Goal: Information Seeking & Learning: Learn about a topic

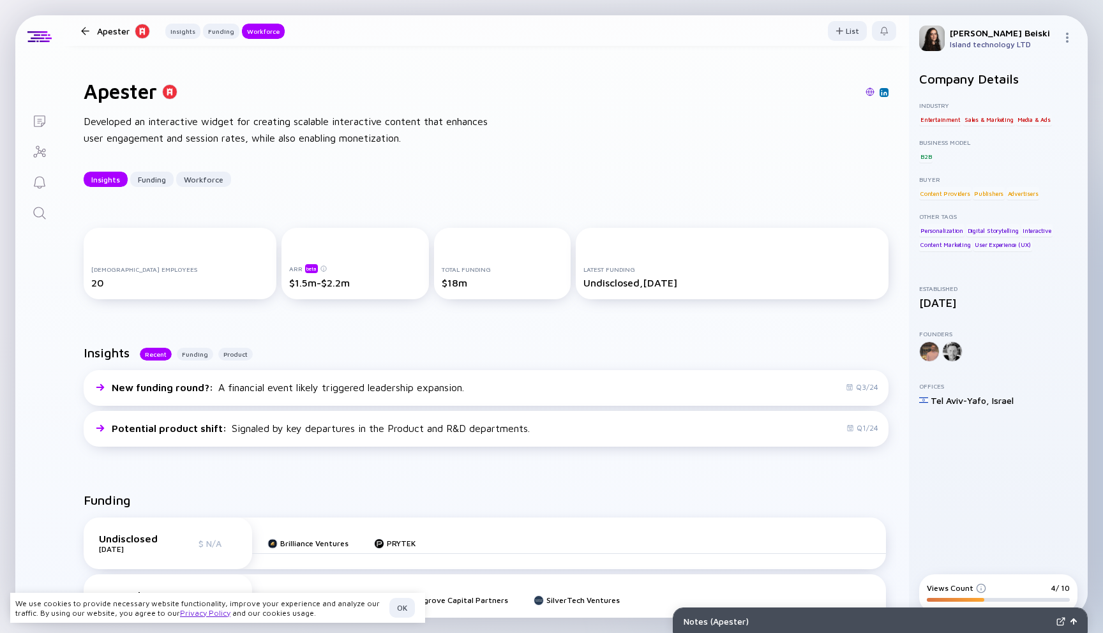
scroll to position [719, 0]
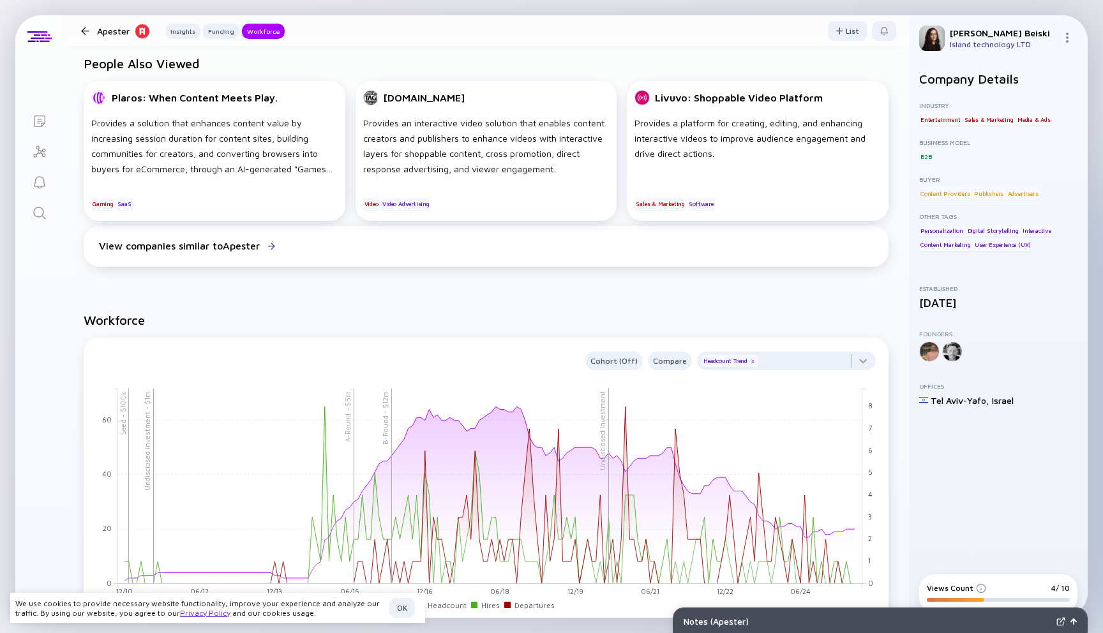
click at [38, 207] on icon "Search" at bounding box center [39, 213] width 12 height 12
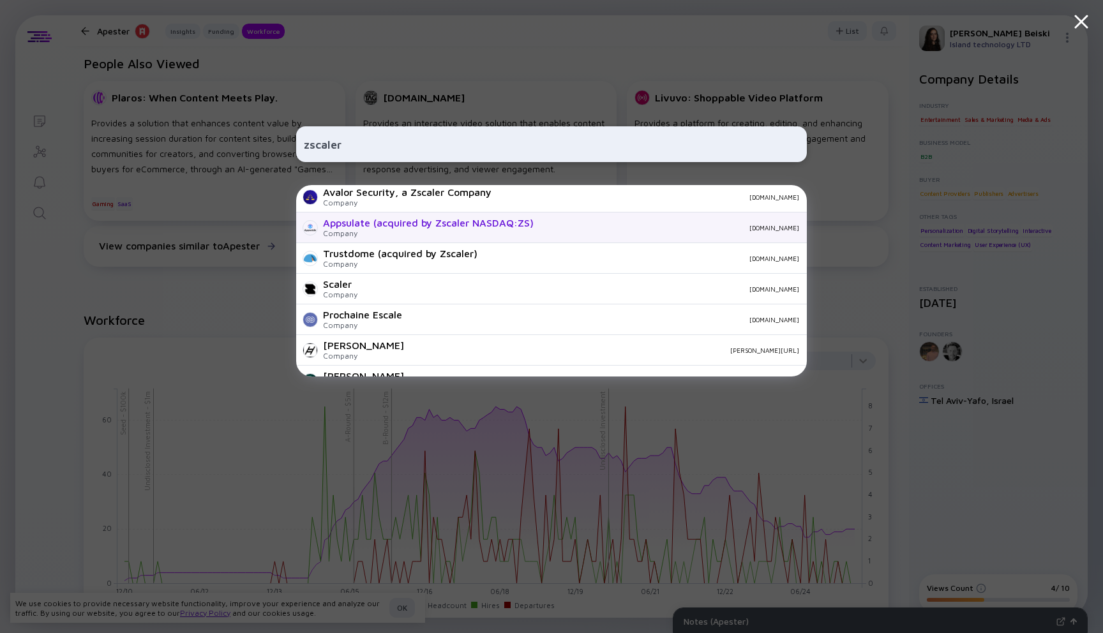
scroll to position [133, 0]
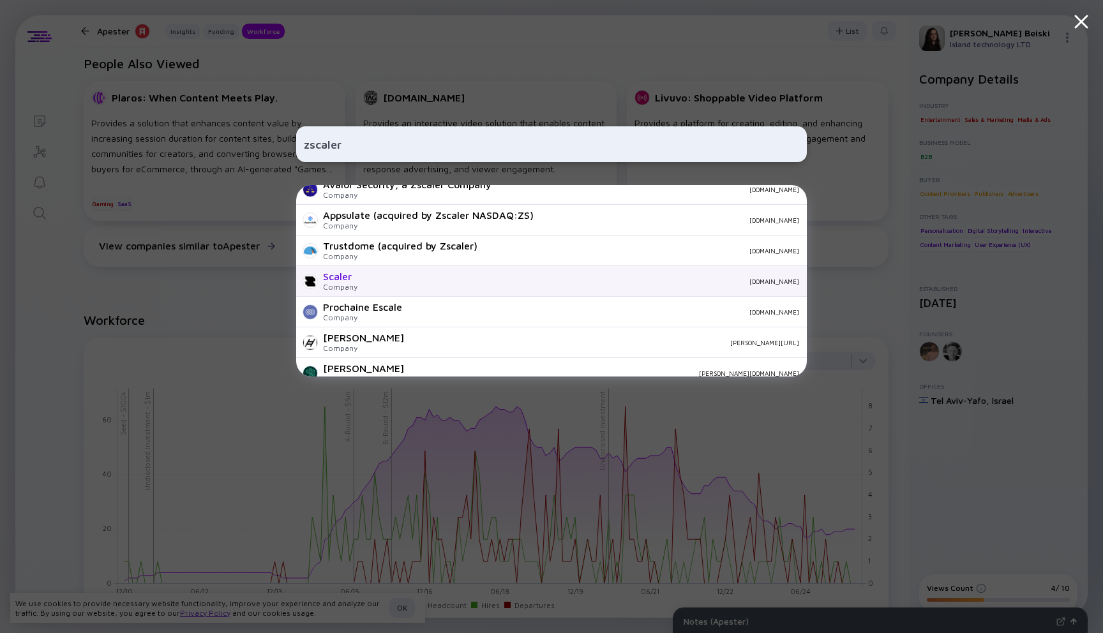
type input "zscaler"
click at [355, 281] on div "Scaler Company scalerglobal.com" at bounding box center [551, 281] width 511 height 31
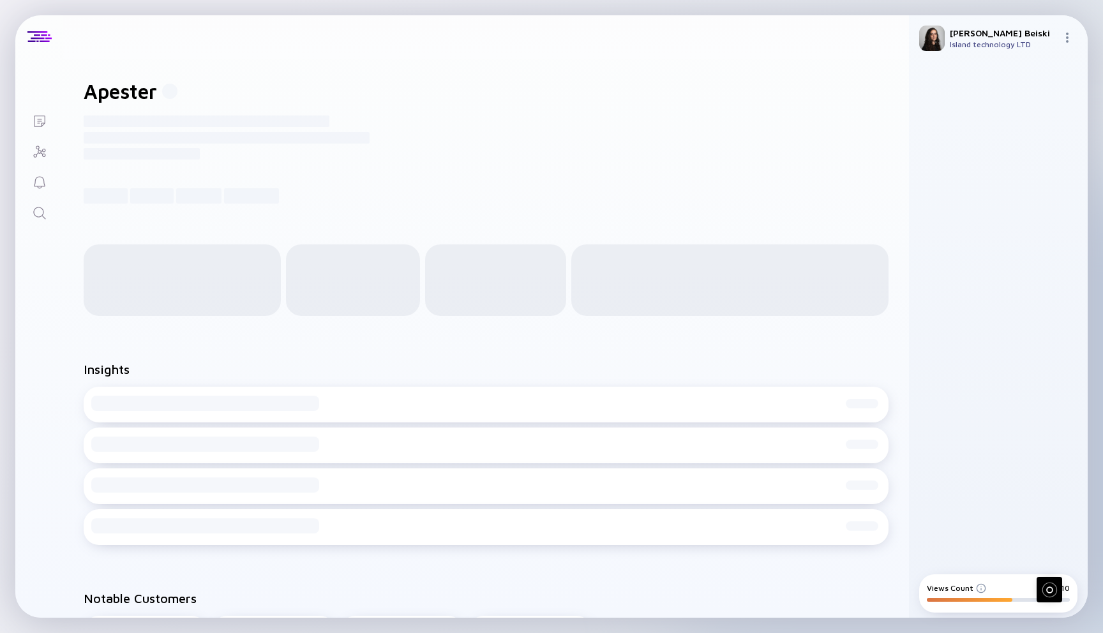
click at [47, 214] on link "Search" at bounding box center [39, 212] width 48 height 31
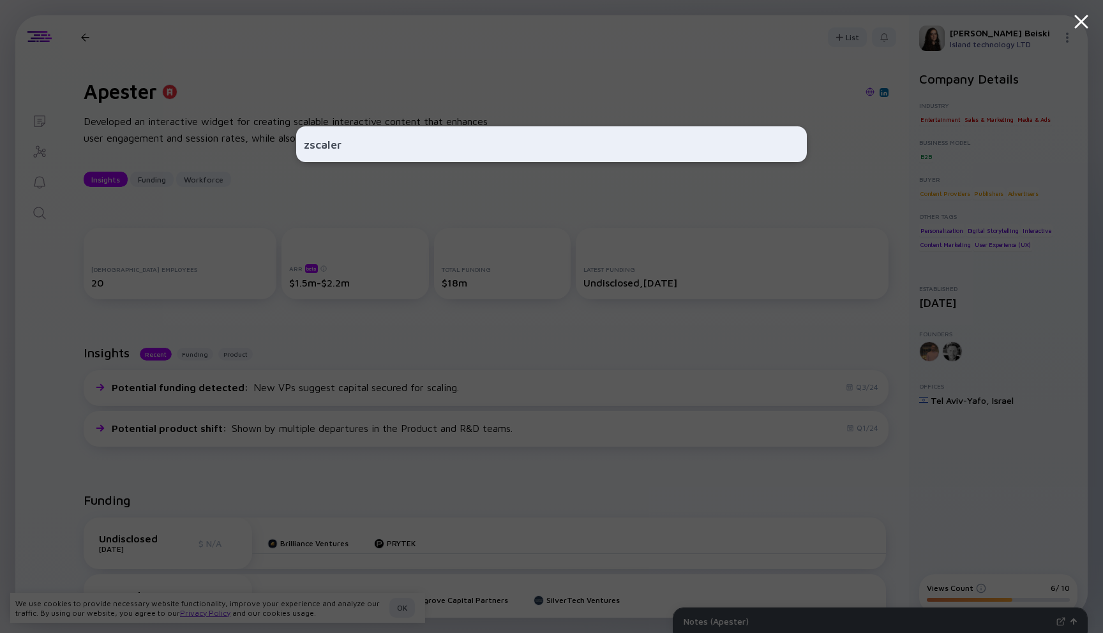
type input "zscaler"
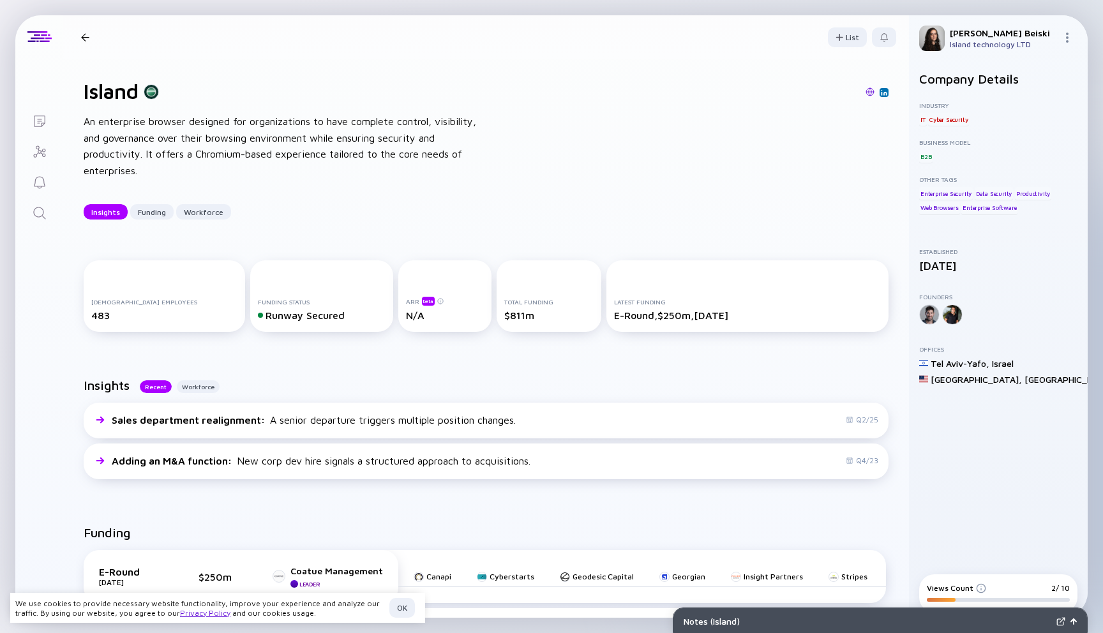
click at [37, 215] on icon "Search" at bounding box center [39, 213] width 15 height 15
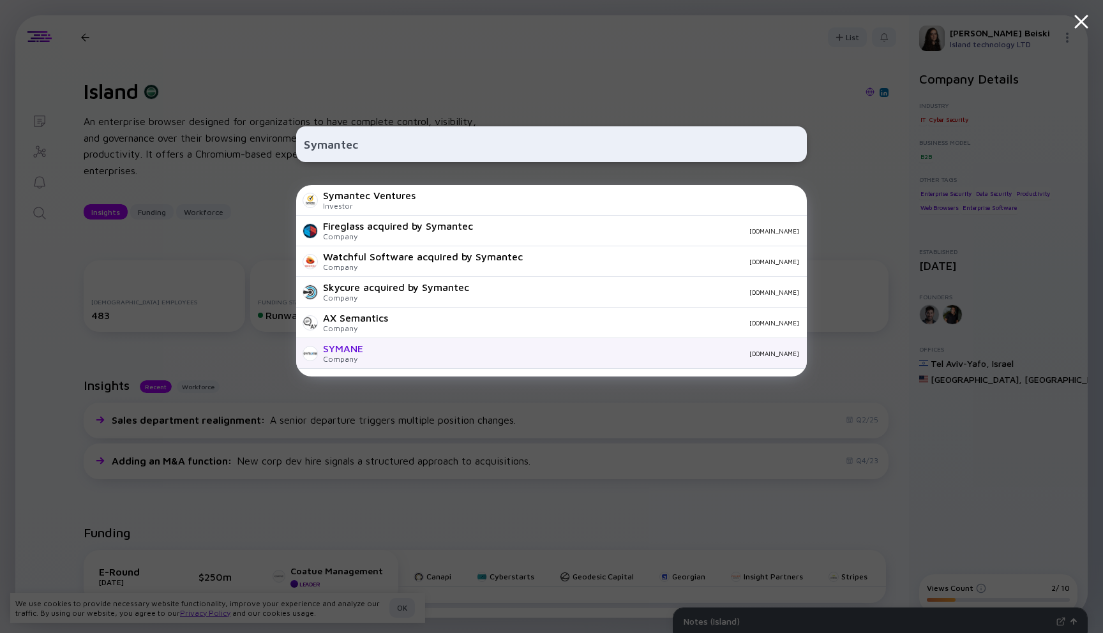
type input "Symantec"
click at [364, 360] on div "SYMANE Company symane.com" at bounding box center [551, 353] width 511 height 31
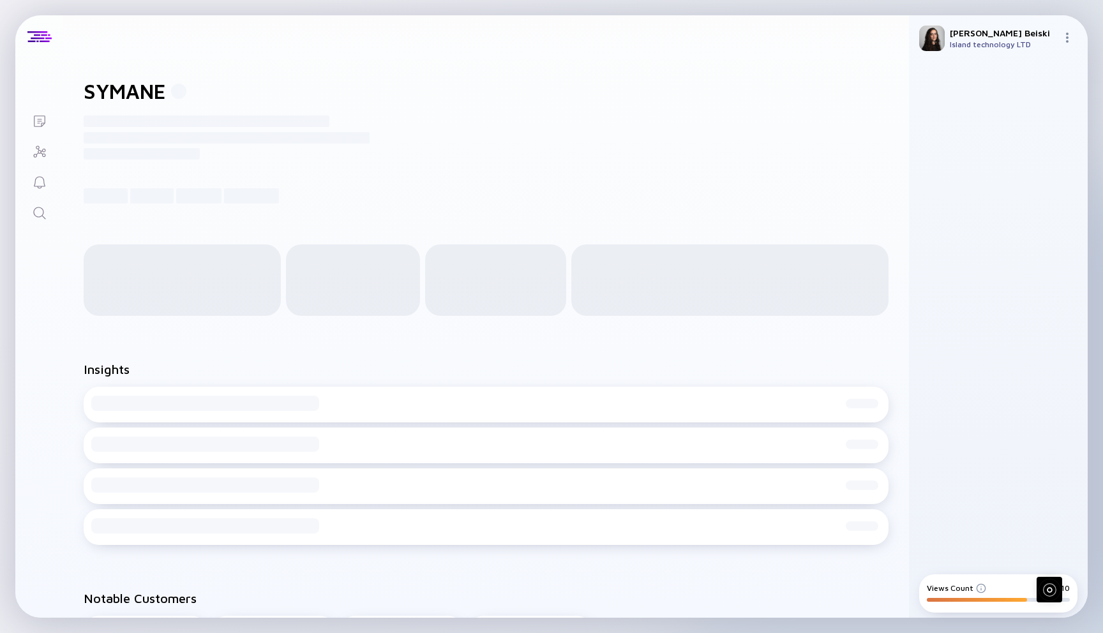
click at [38, 220] on div "Search" at bounding box center [39, 214] width 15 height 17
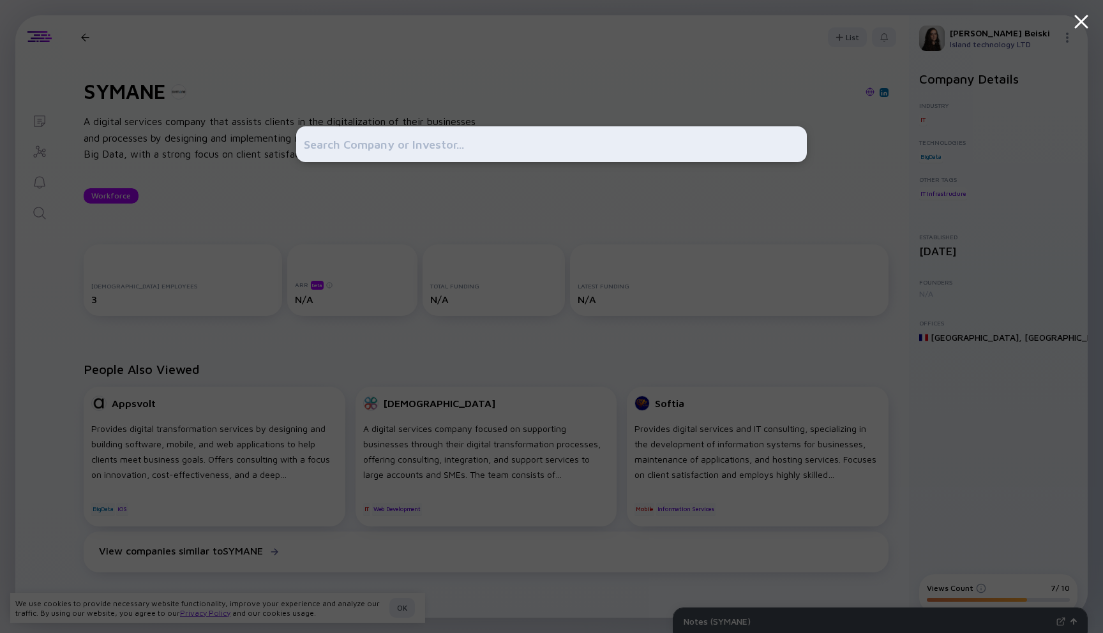
click at [327, 152] on input "text" at bounding box center [551, 144] width 495 height 23
paste input "Wix"
type input "Wix"
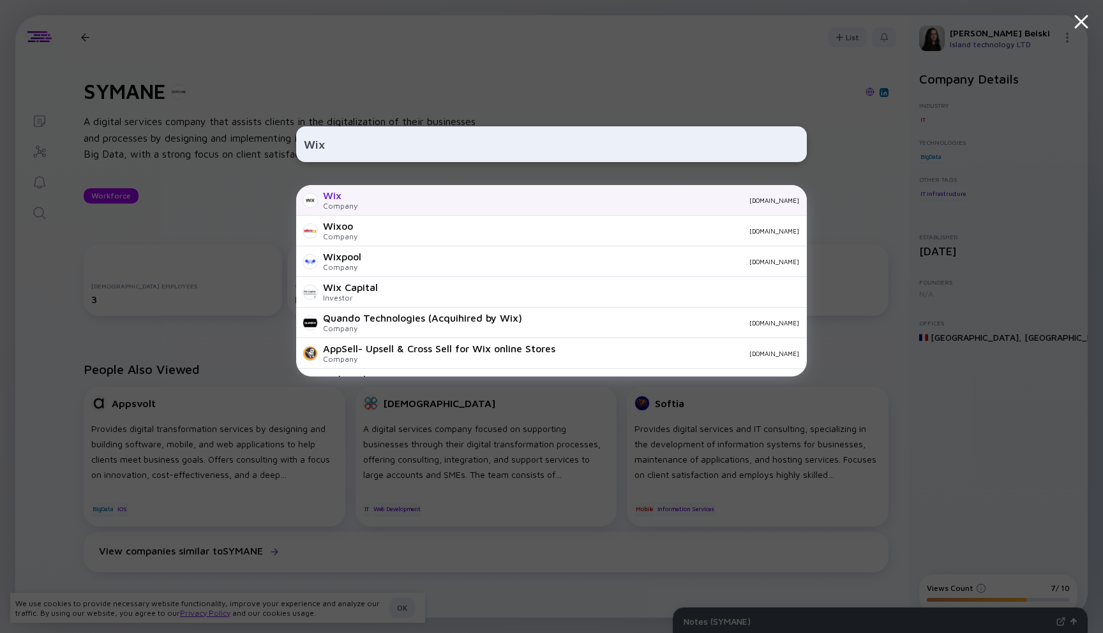
click at [345, 193] on div "Wix" at bounding box center [340, 195] width 34 height 11
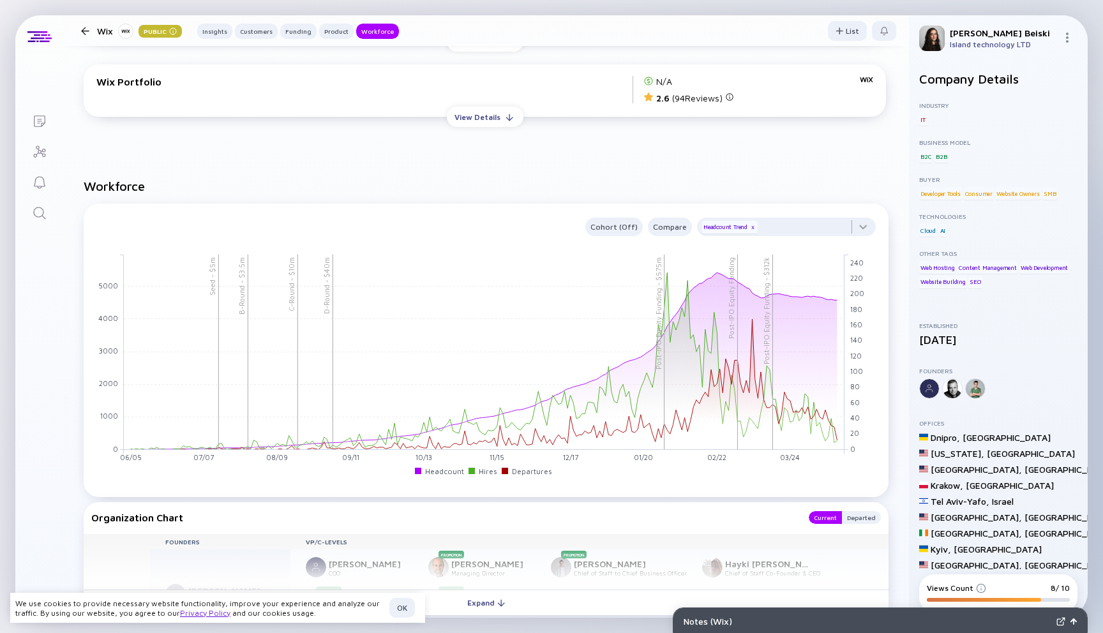
scroll to position [6408, 0]
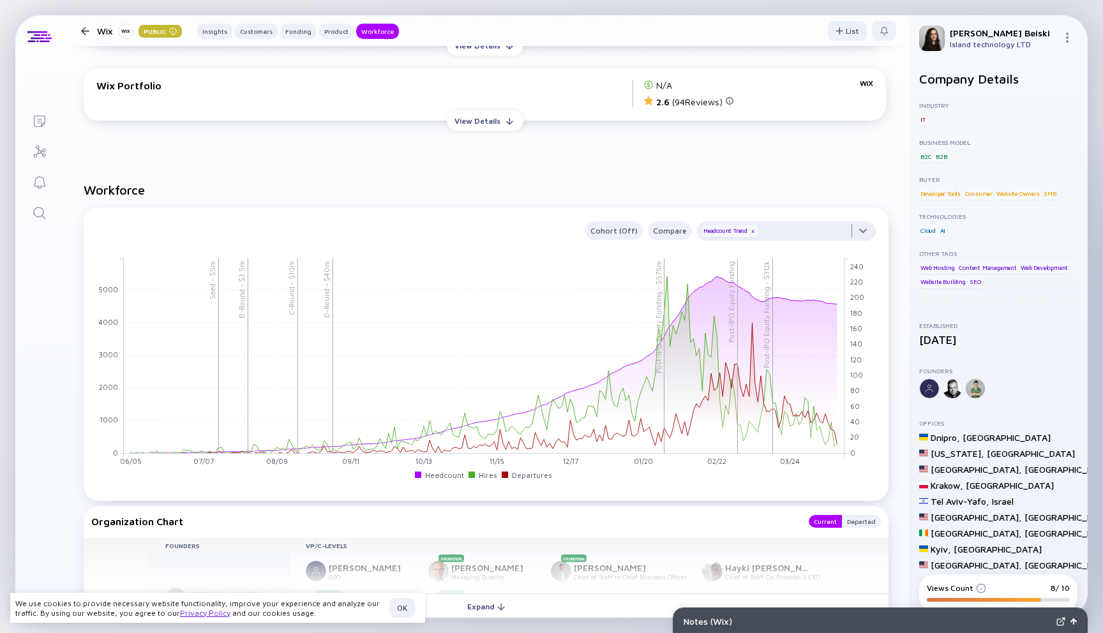
click at [779, 221] on div at bounding box center [786, 234] width 179 height 26
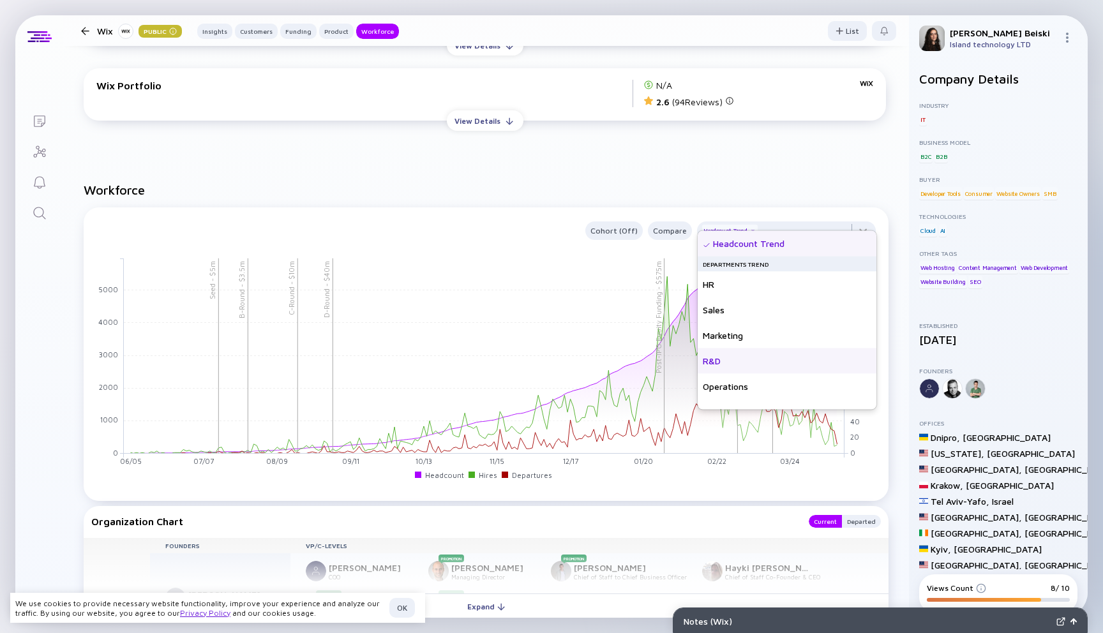
click at [733, 359] on div "R&D" at bounding box center [787, 361] width 179 height 26
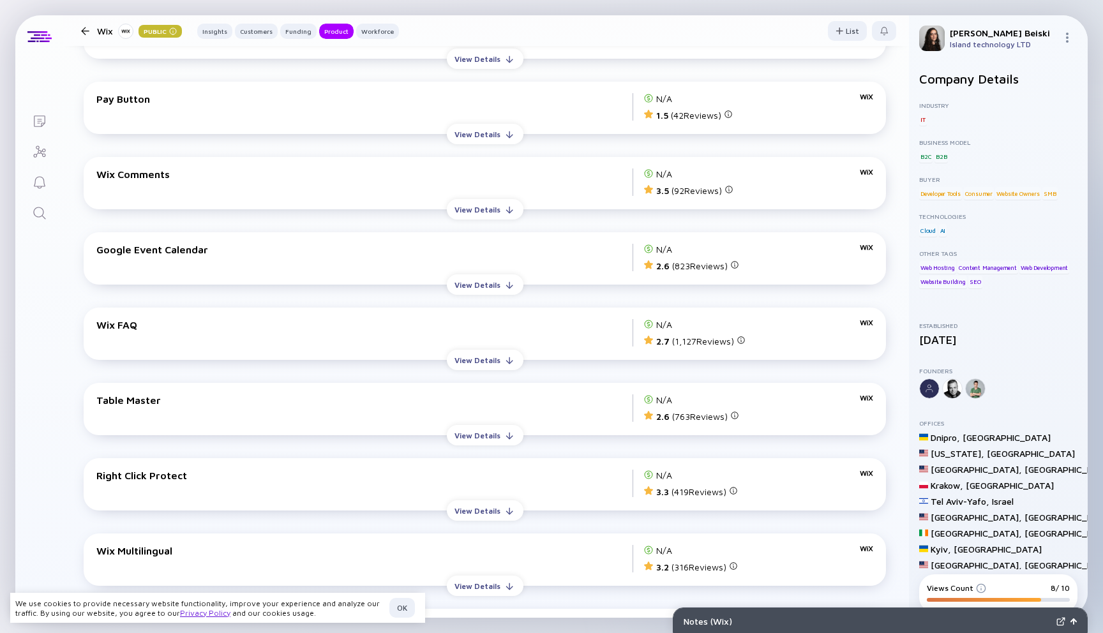
scroll to position [3044, 0]
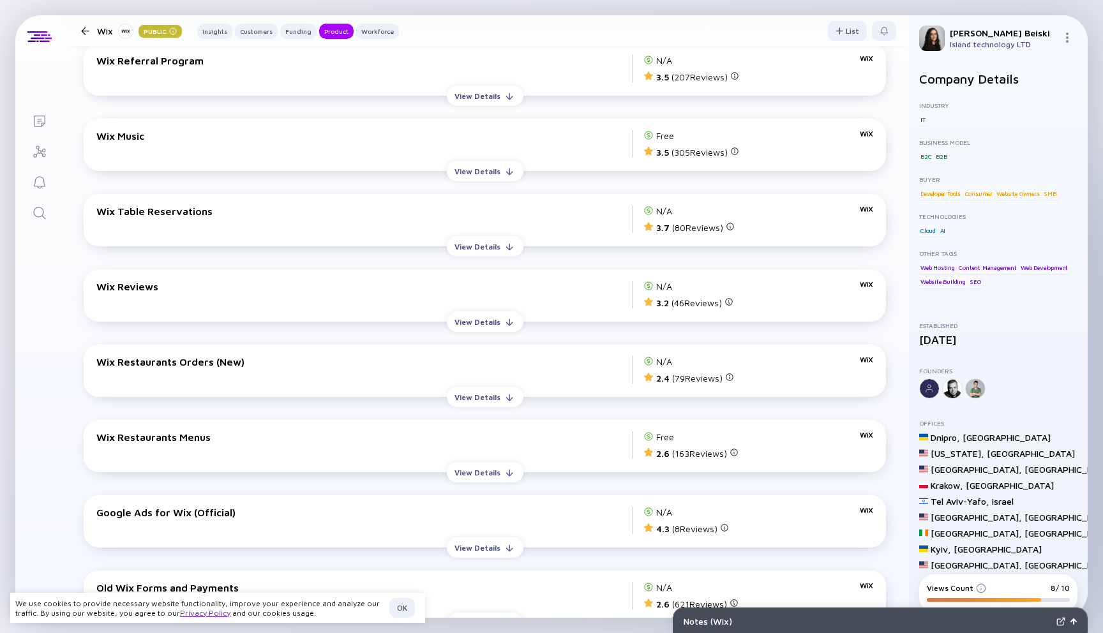
click at [41, 213] on icon "Search" at bounding box center [39, 213] width 15 height 15
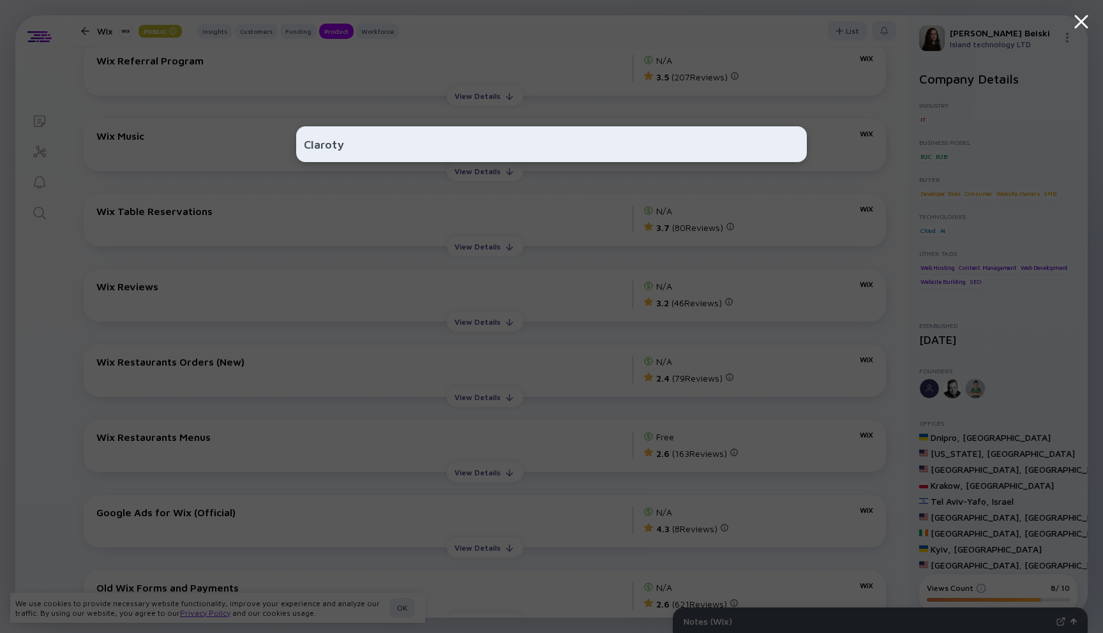
type input "Claroty"
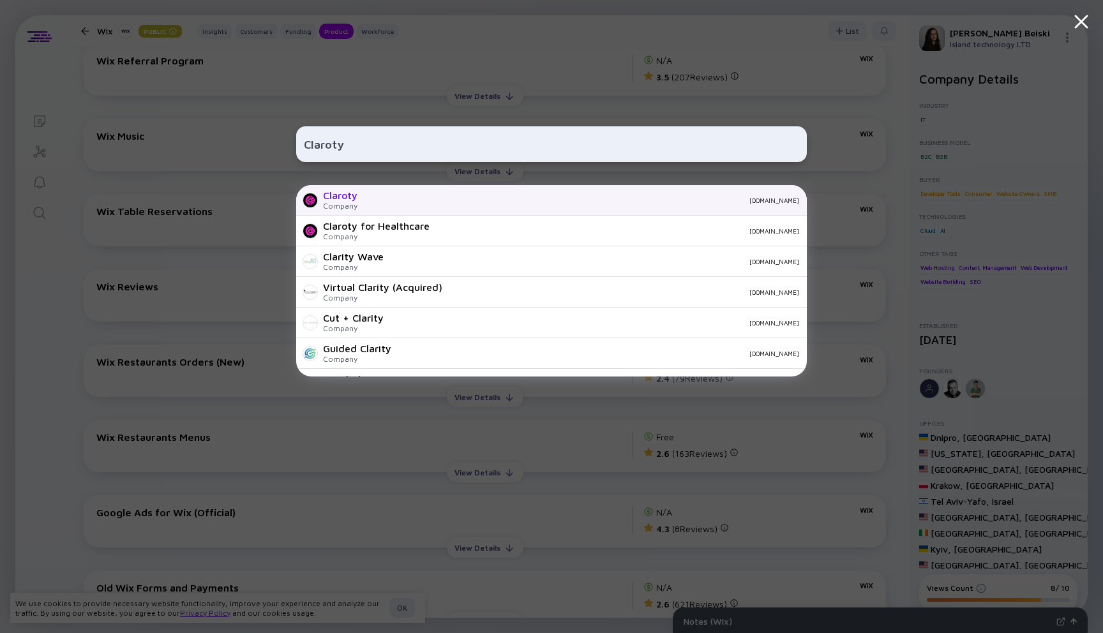
click at [387, 207] on div "Claroty Company [DOMAIN_NAME]" at bounding box center [551, 200] width 511 height 31
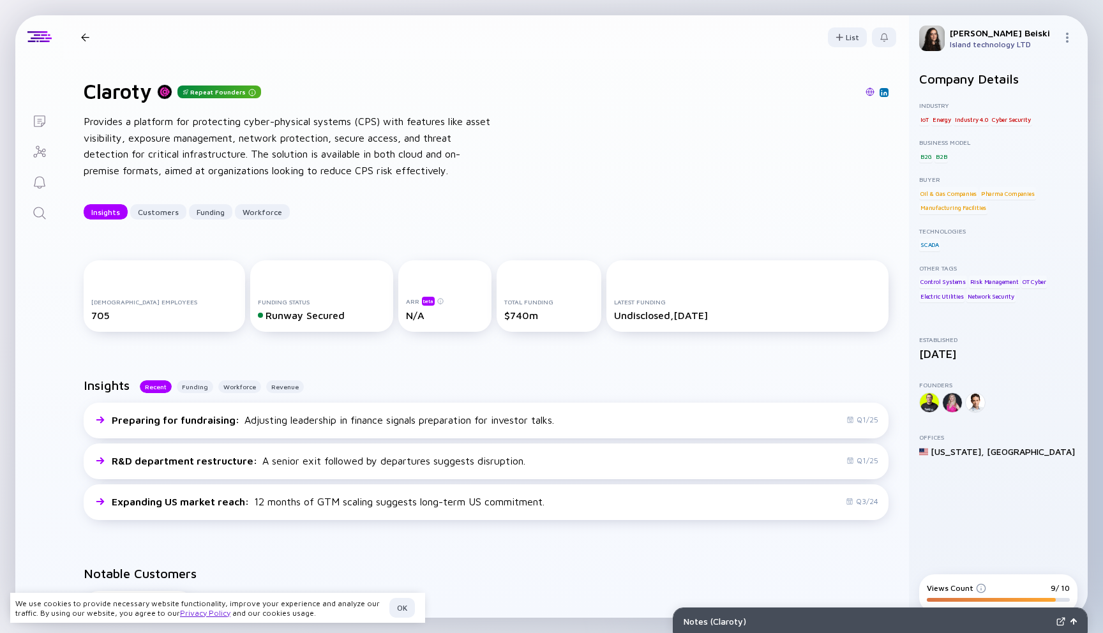
click at [41, 221] on div "Search" at bounding box center [39, 214] width 15 height 17
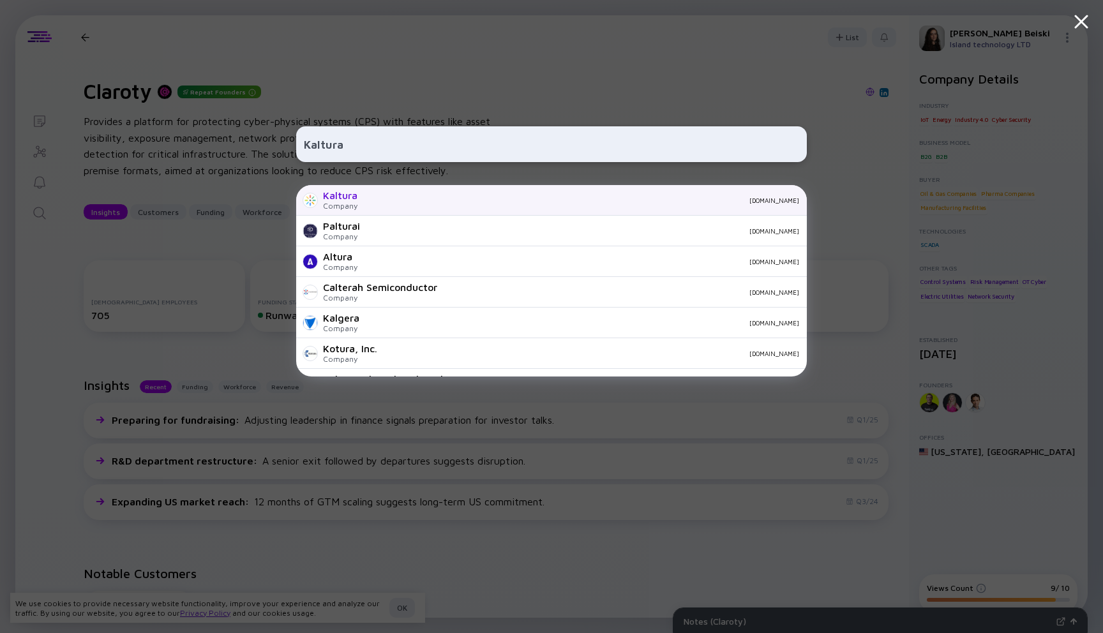
type input "Kaltura"
click at [385, 197] on div "[DOMAIN_NAME]" at bounding box center [583, 201] width 431 height 8
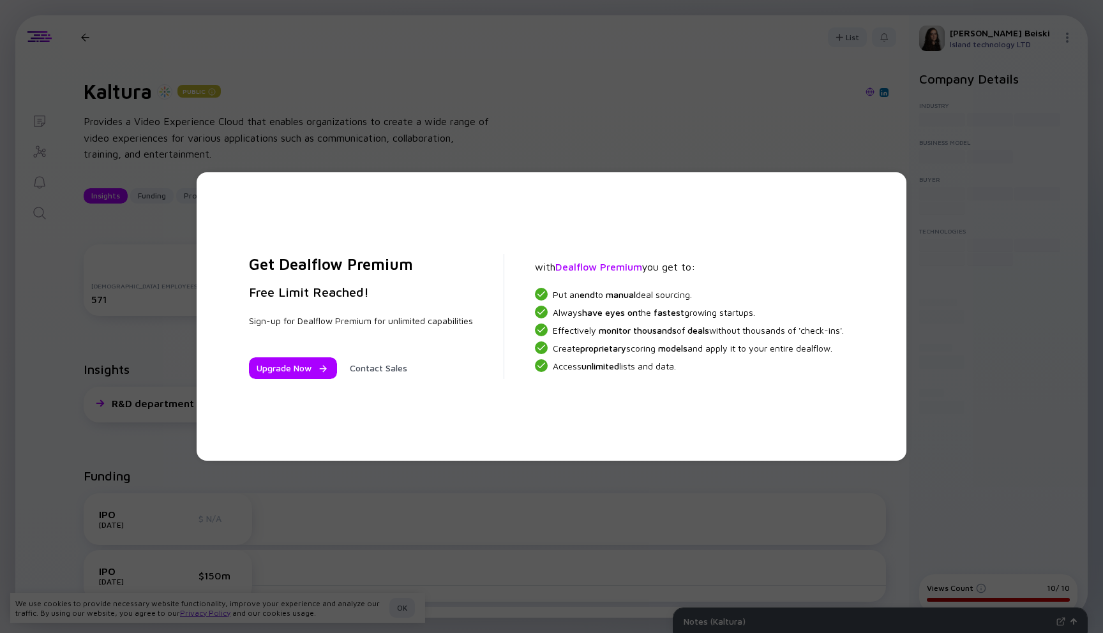
click at [542, 117] on div "Get Dealflow Premium Free Limit Reached! Sign-up for Dealflow Premium for unlim…" at bounding box center [551, 316] width 1103 height 633
